Goal: Transaction & Acquisition: Purchase product/service

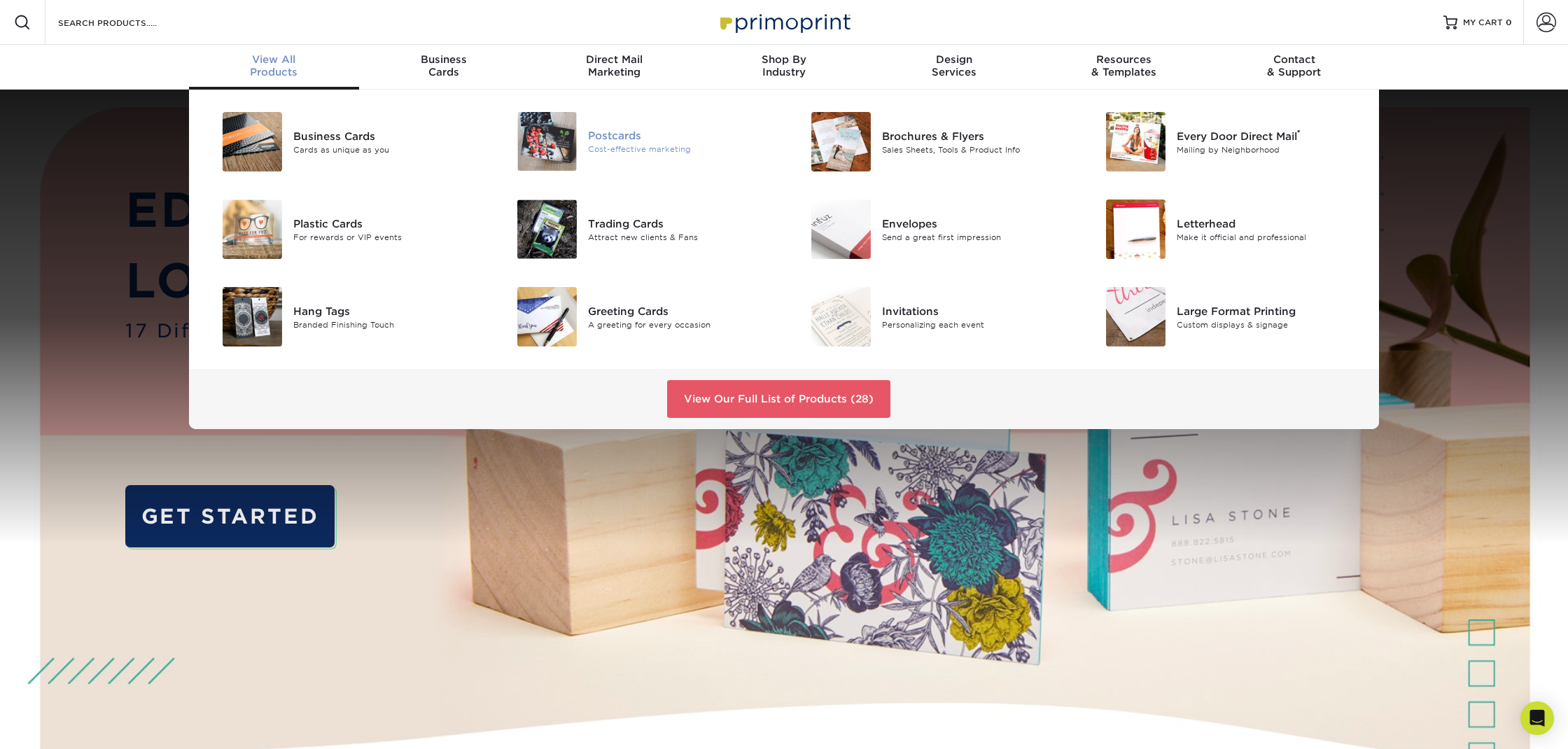
click at [618, 133] on div "Postcards" at bounding box center [681, 135] width 186 height 15
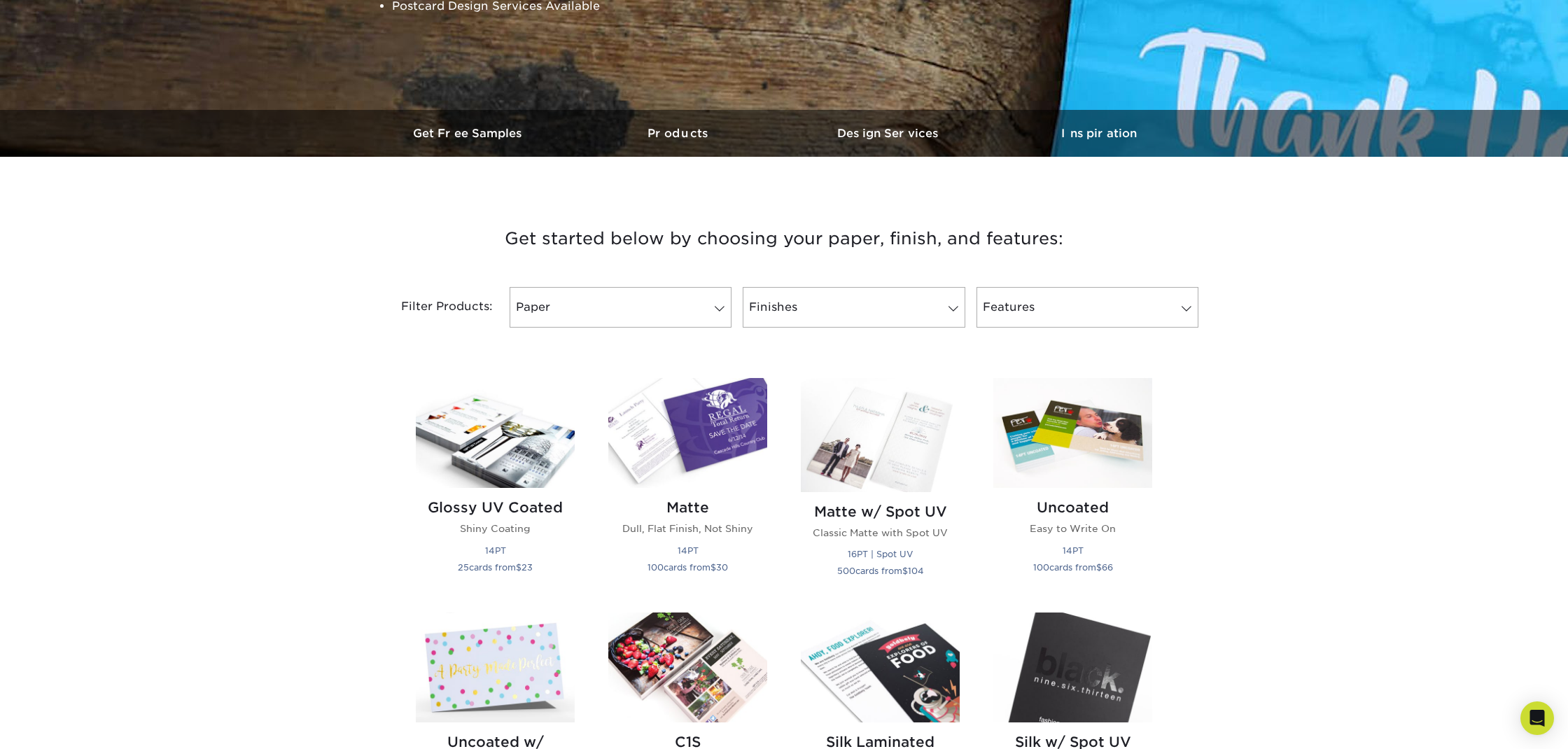
scroll to position [324, 0]
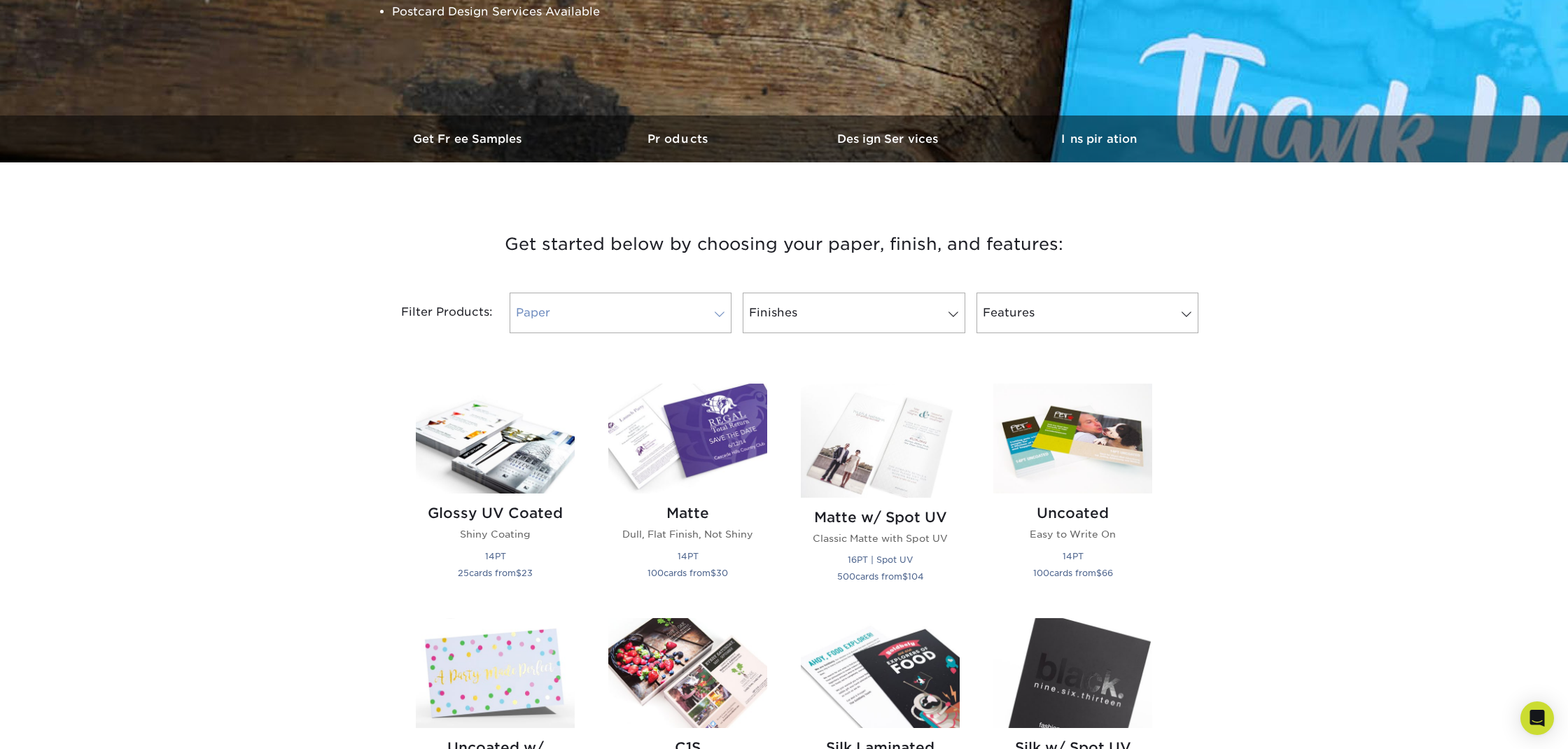
click at [721, 314] on span at bounding box center [720, 314] width 20 height 11
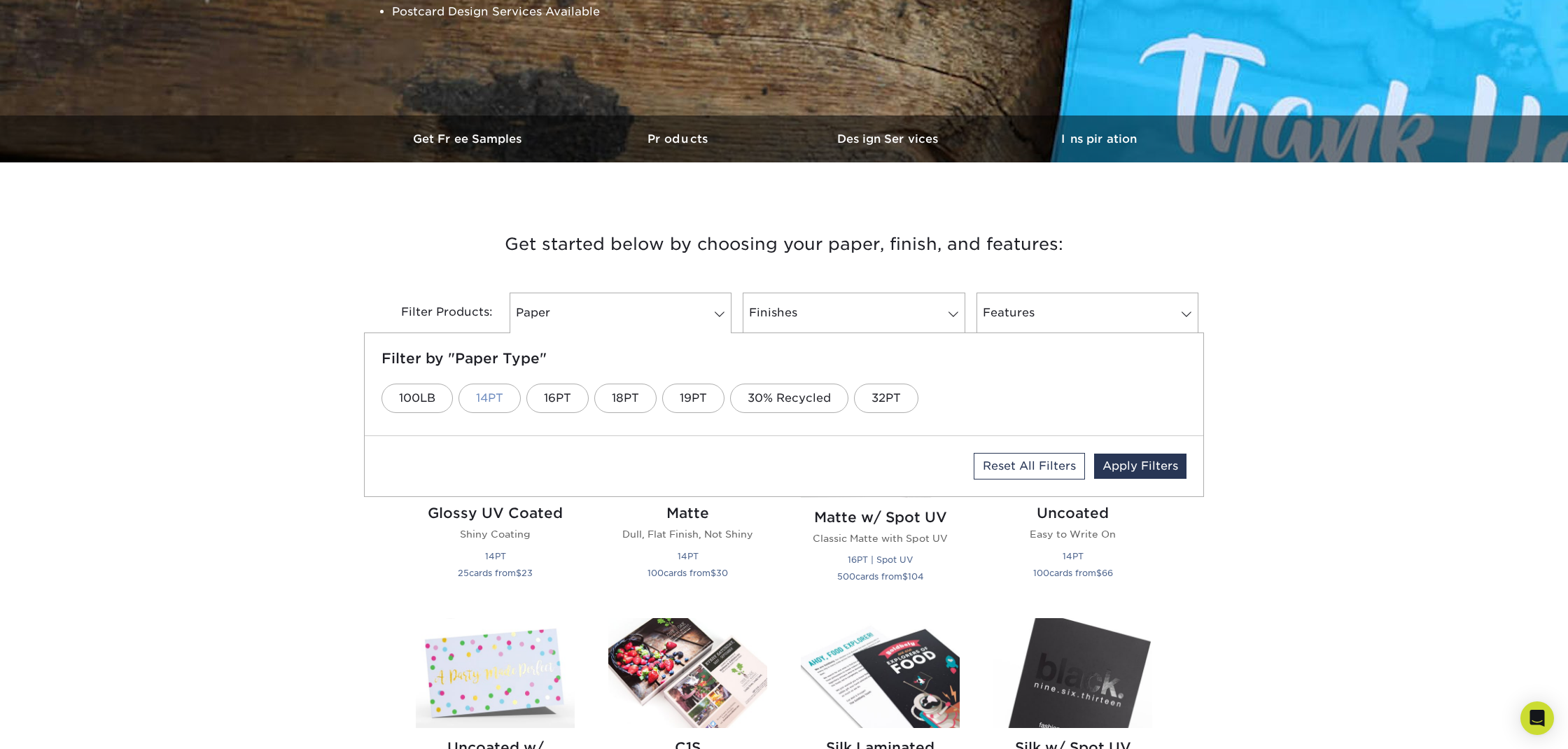
click at [494, 398] on link "14PT" at bounding box center [490, 398] width 62 height 29
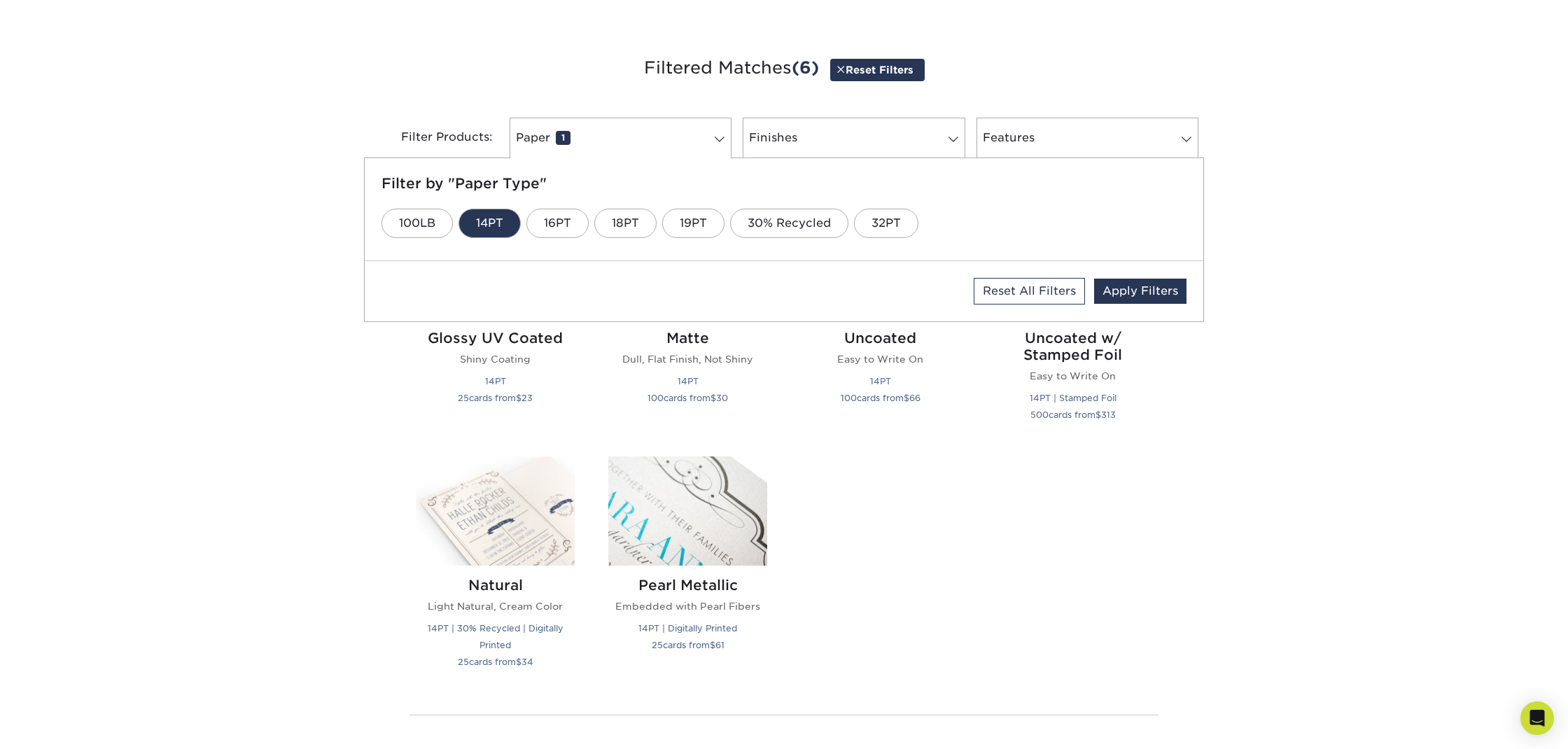
scroll to position [503, 0]
click at [560, 219] on link "16PT" at bounding box center [558, 220] width 62 height 29
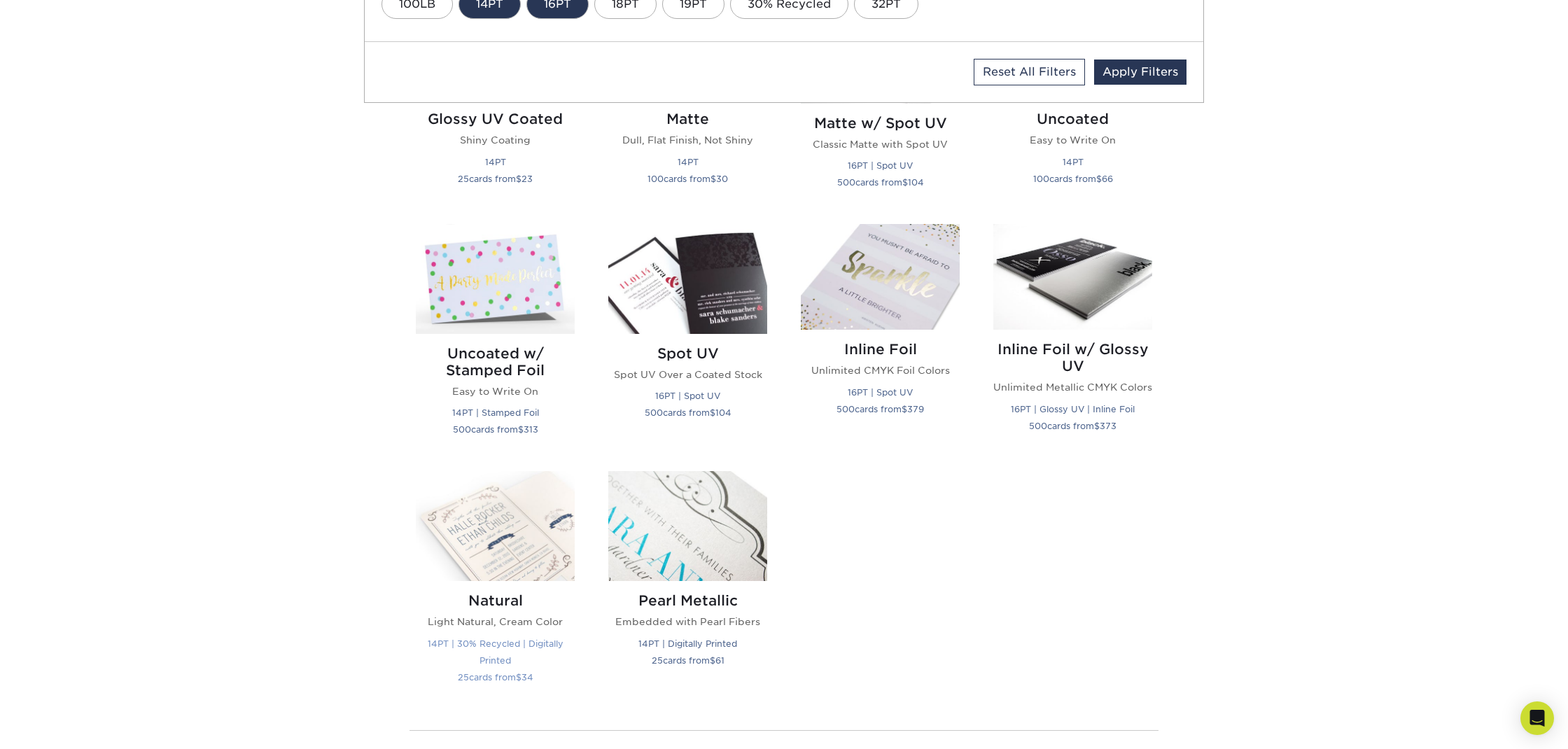
scroll to position [728, 0]
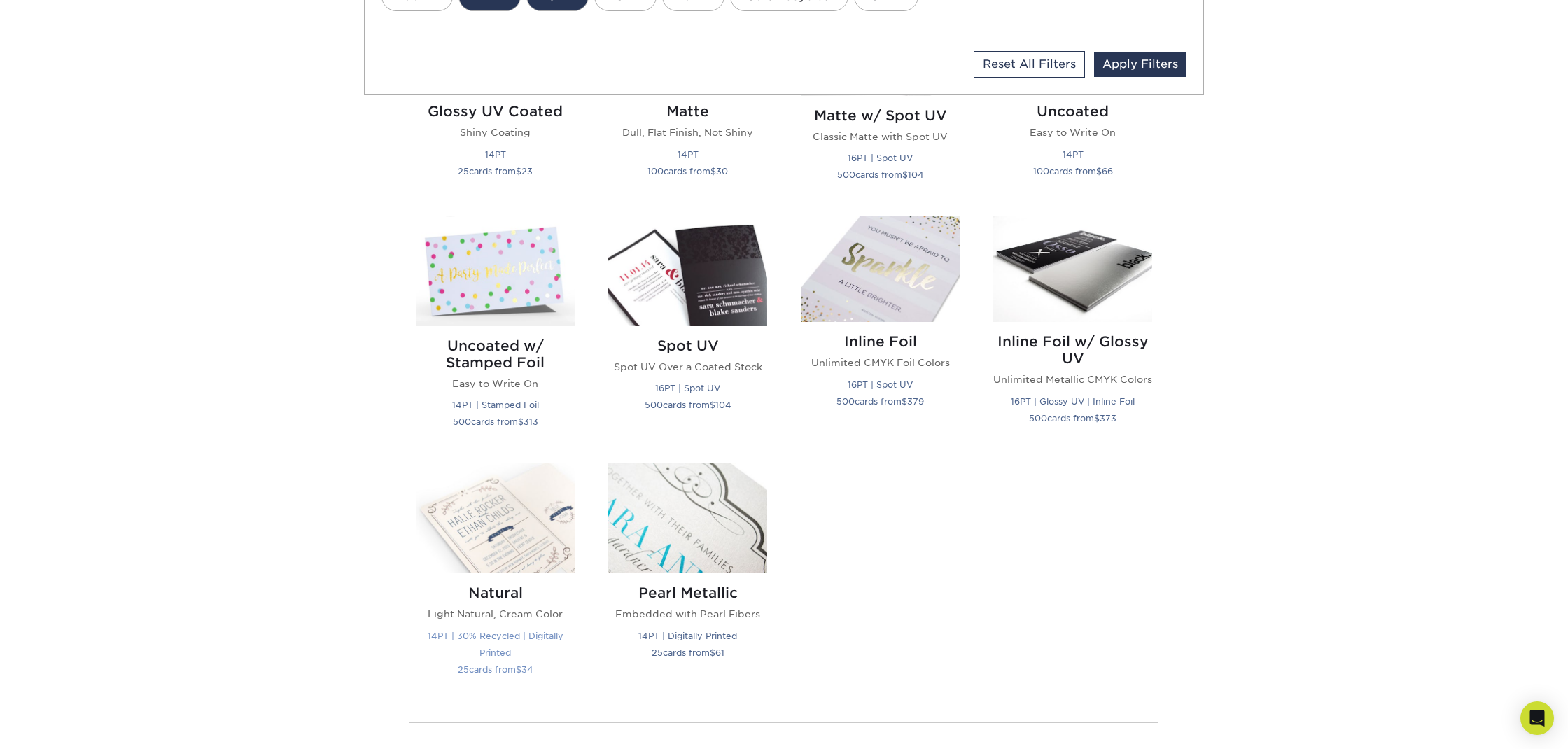
click at [524, 522] on img at bounding box center [495, 519] width 159 height 110
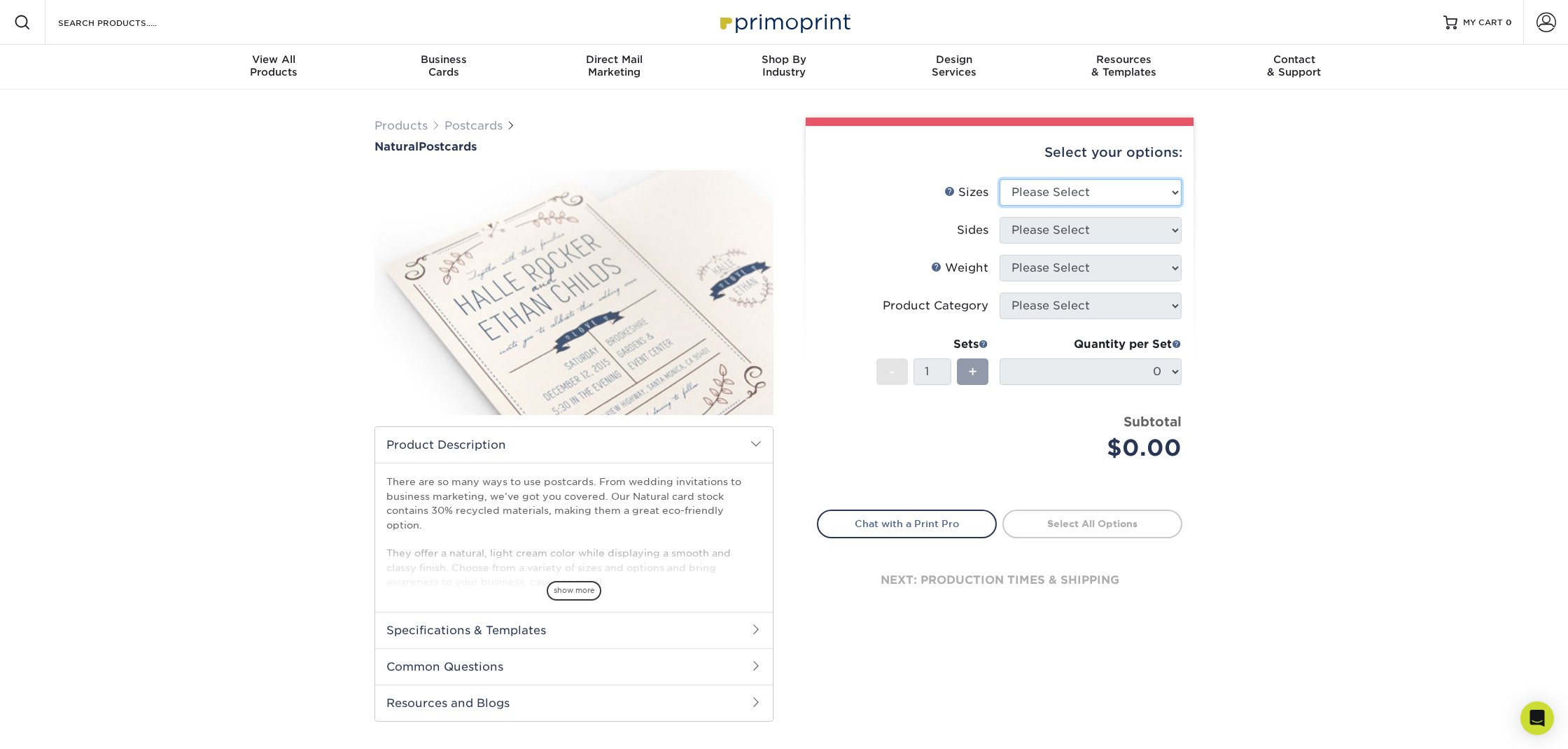
select select "4.00x6.00"
click option "4" x 6"" at bounding box center [0, 0] width 0 height 0
select select "13abbda7-1d64-4f25-8bb2-c179b224825d"
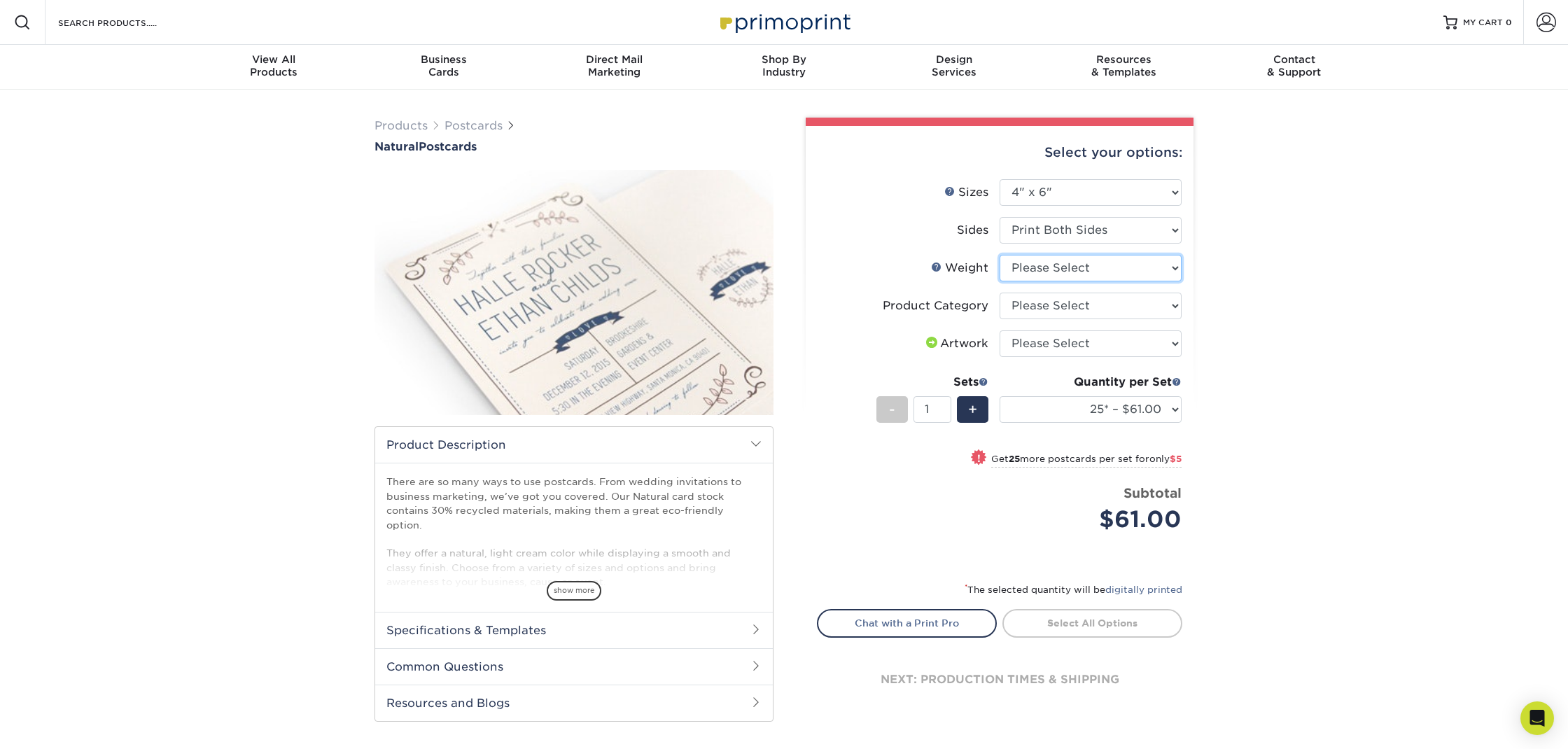
select select "14PTNT"
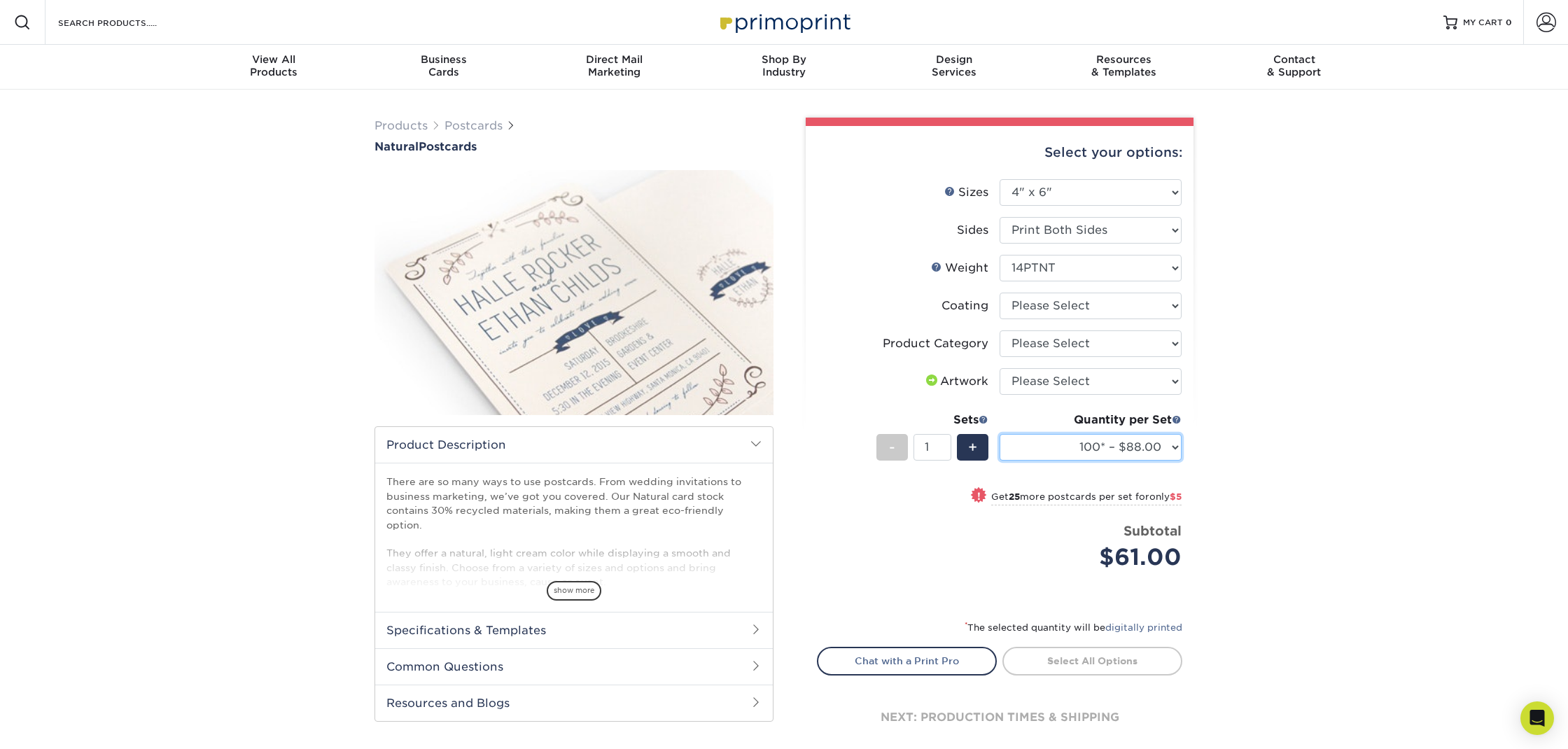
click option "100* – $88.00" at bounding box center [0, 0] width 0 height 0
select select "1000* – $202.00"
click option "1000* – $202.00" at bounding box center [0, 0] width 0 height 0
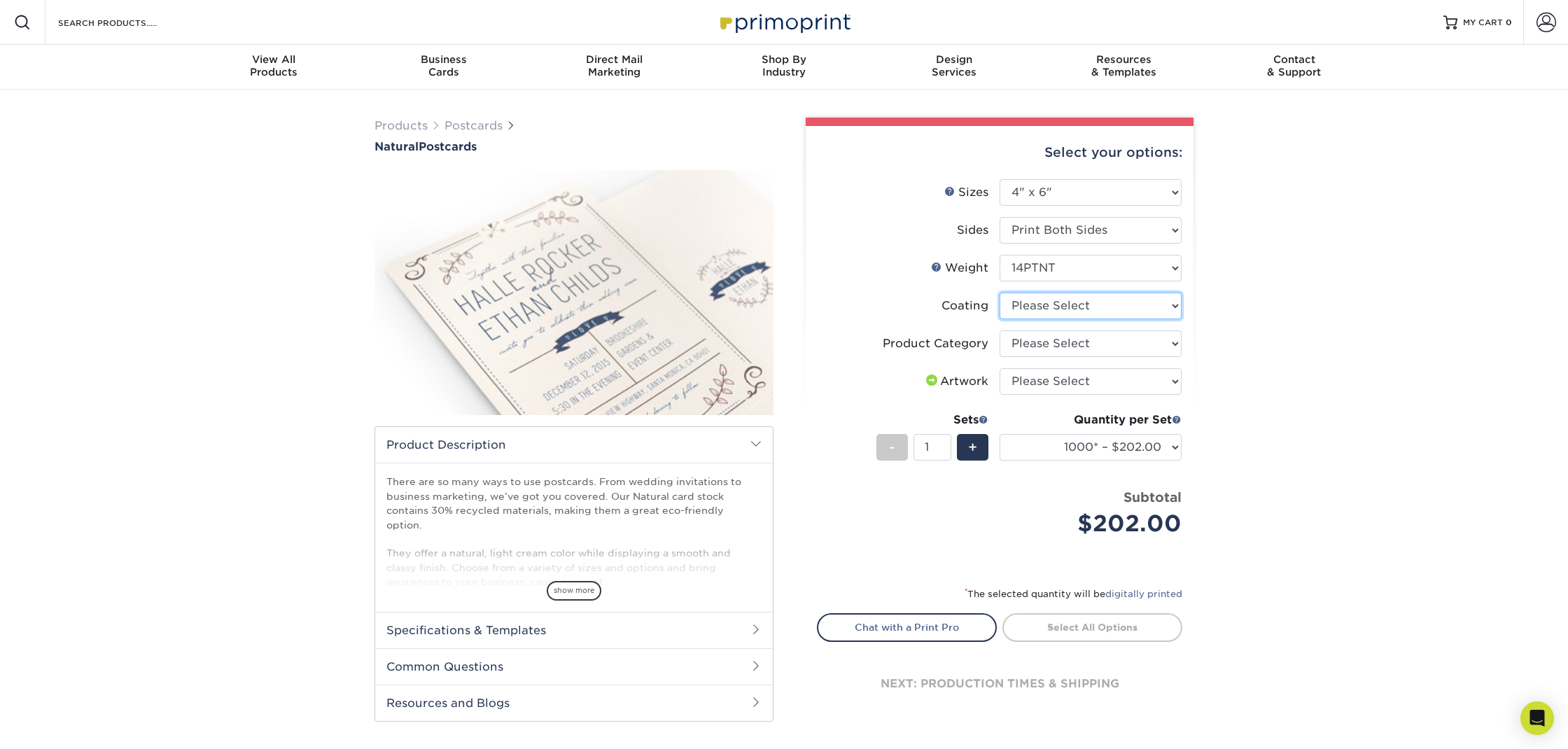
select select "3e7618de-abca-4bda-9f97-8b9129e913d8"
select select "-1"
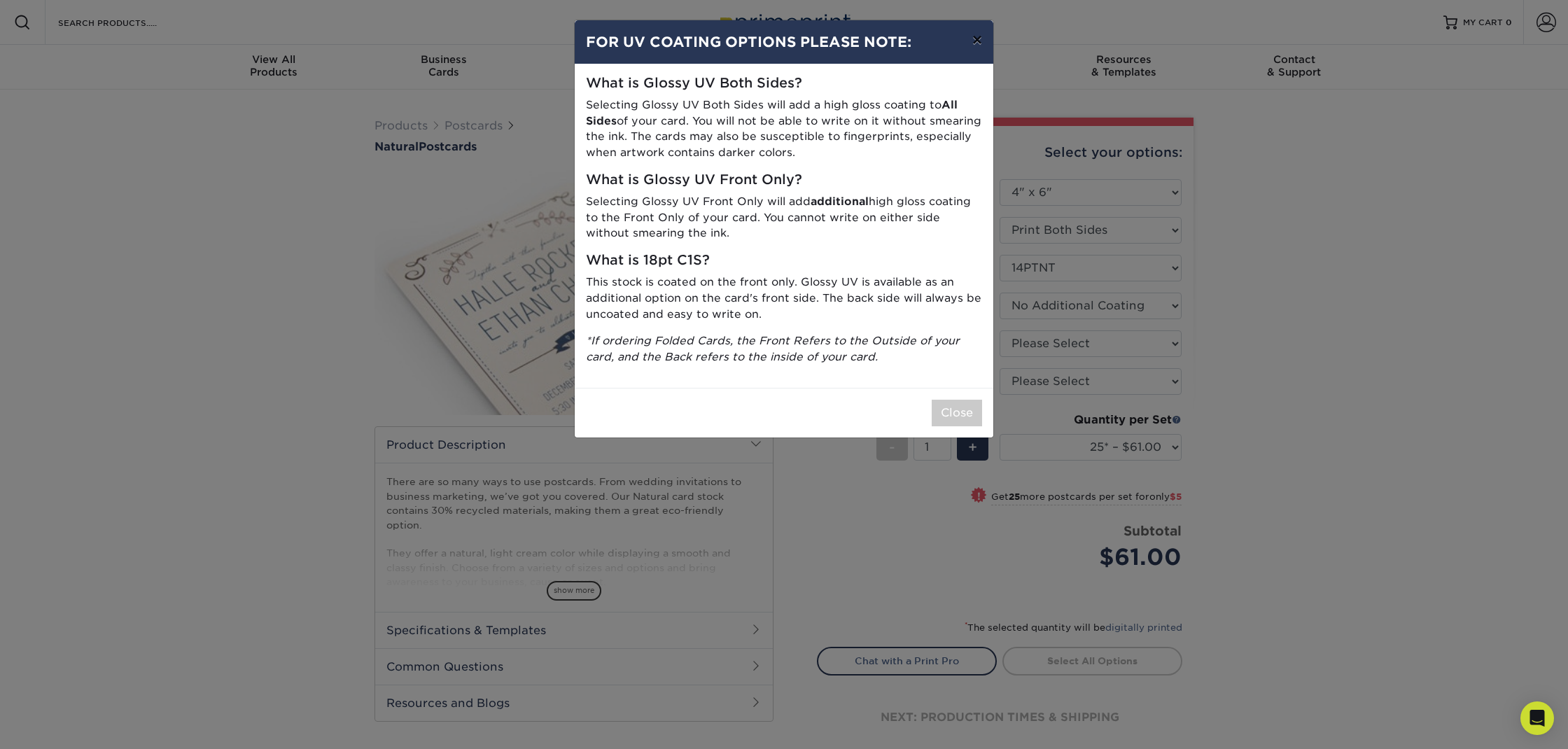
click at [981, 40] on button "×" at bounding box center [976, 39] width 32 height 39
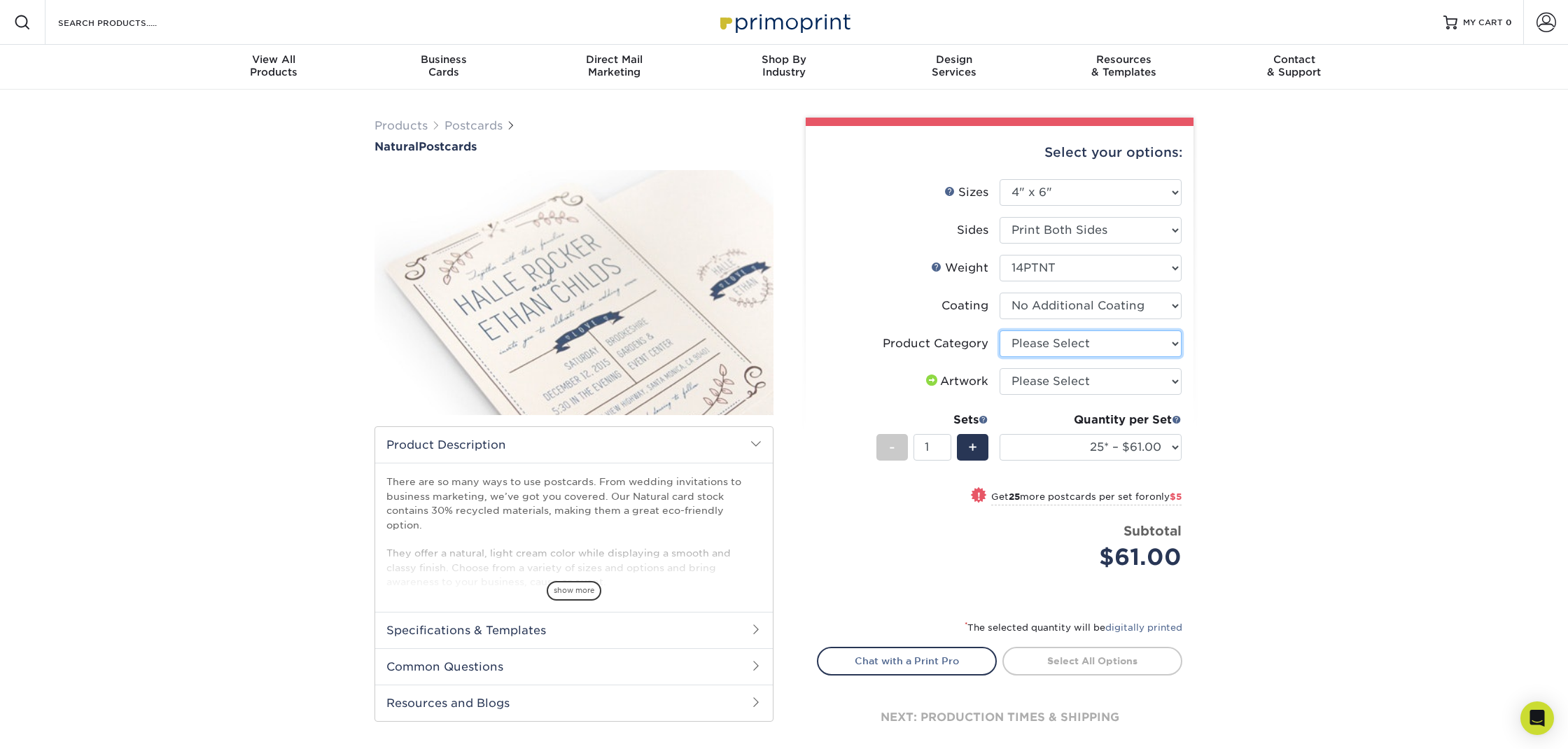
select select "9b7272e0-d6c8-4c3c-8e97-d3a1bcdab858"
click option "Postcards" at bounding box center [0, 0] width 0 height 0
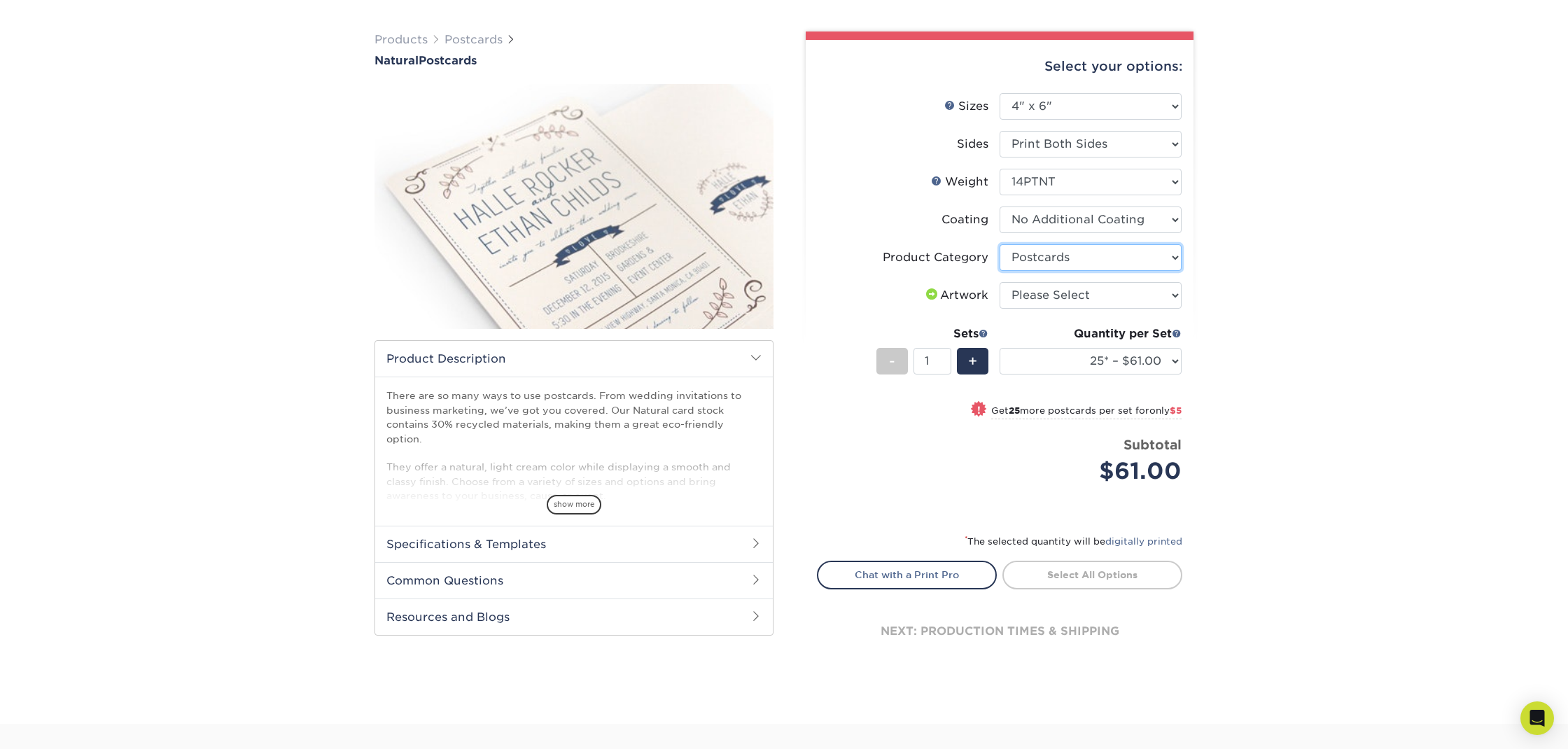
scroll to position [102, 0]
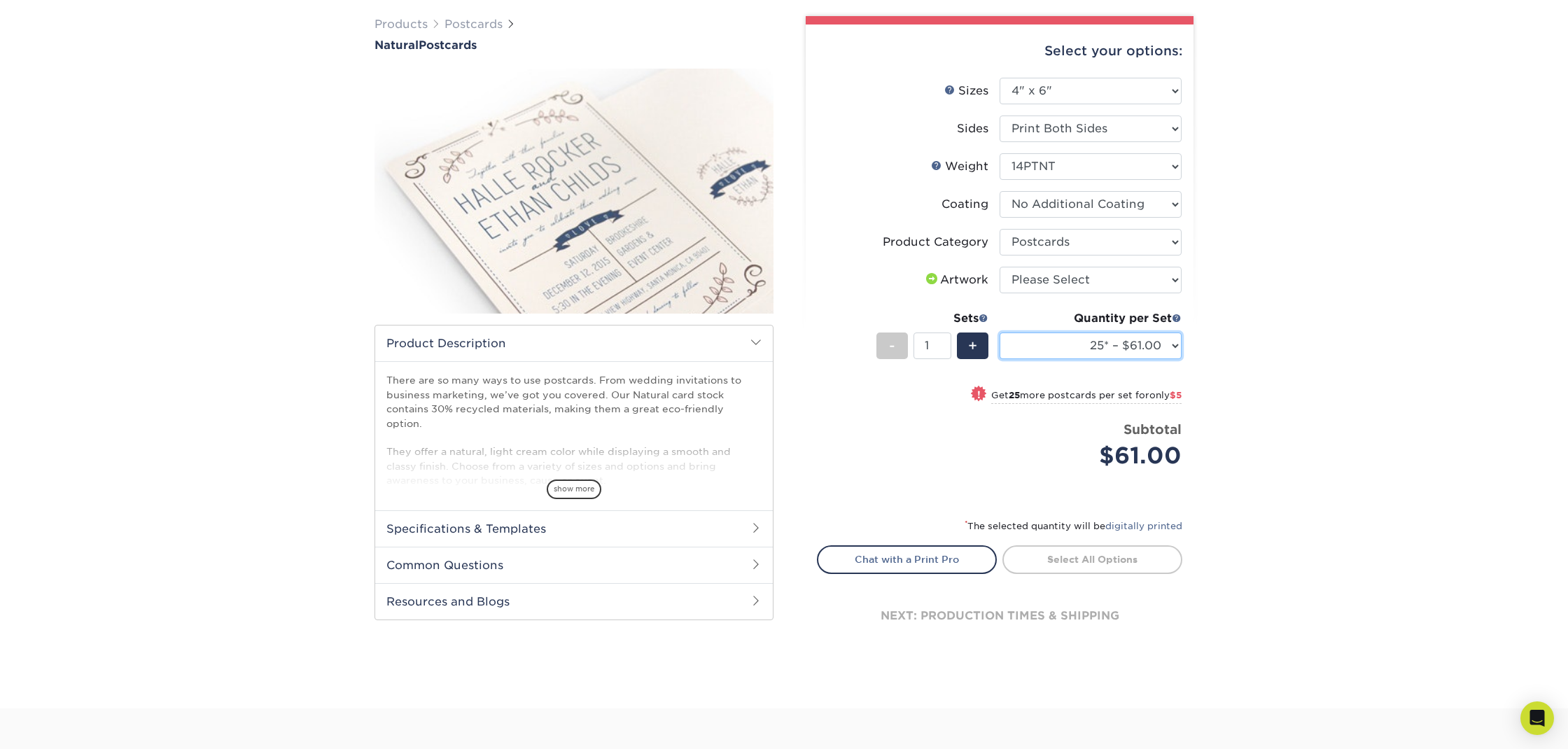
select select "1000* – $202.00"
click option "1000* – $202.00" at bounding box center [0, 0] width 0 height 0
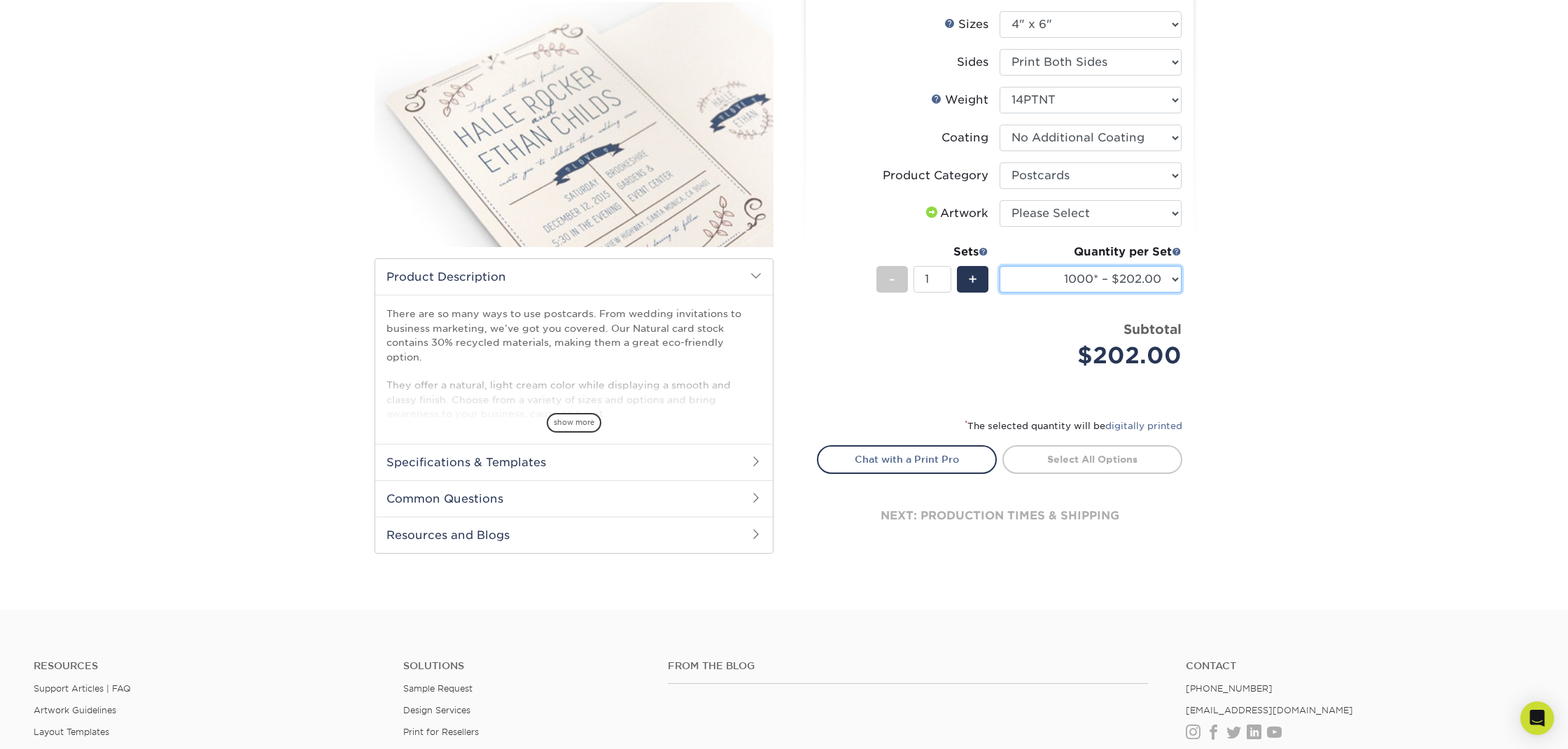
scroll to position [174, 0]
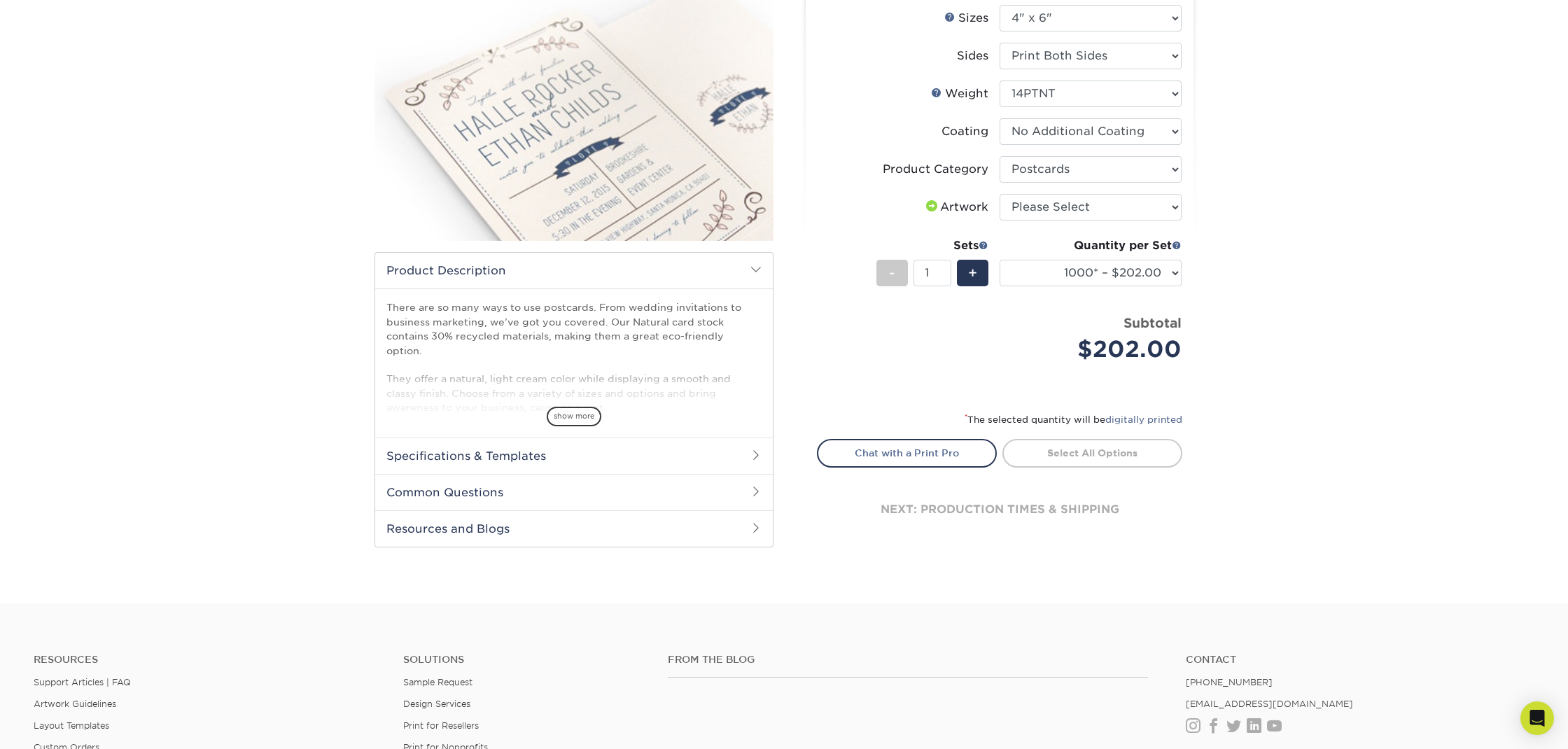
click at [722, 482] on h2 "Common Questions" at bounding box center [574, 492] width 398 height 36
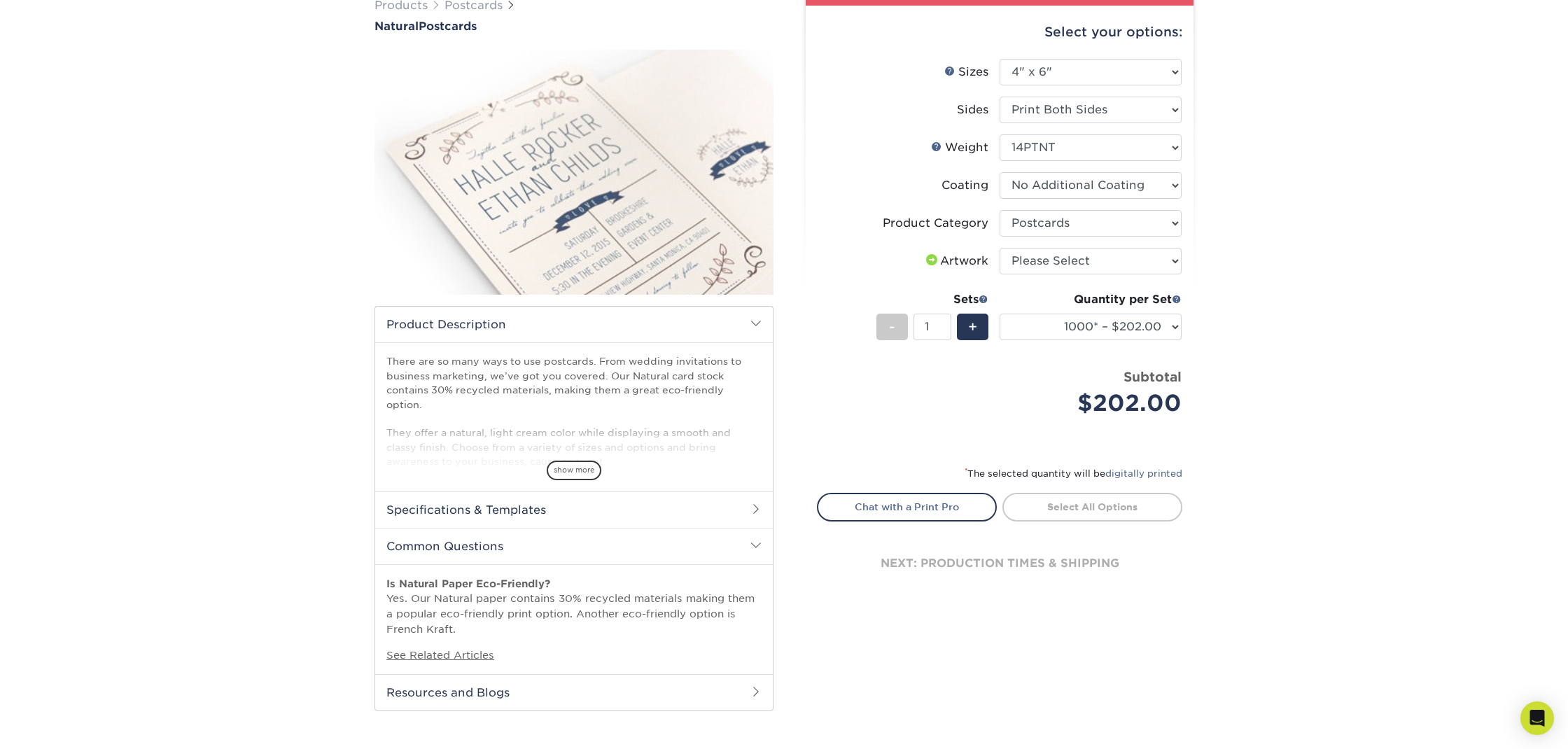
scroll to position [0, 0]
